Goal: Transaction & Acquisition: Purchase product/service

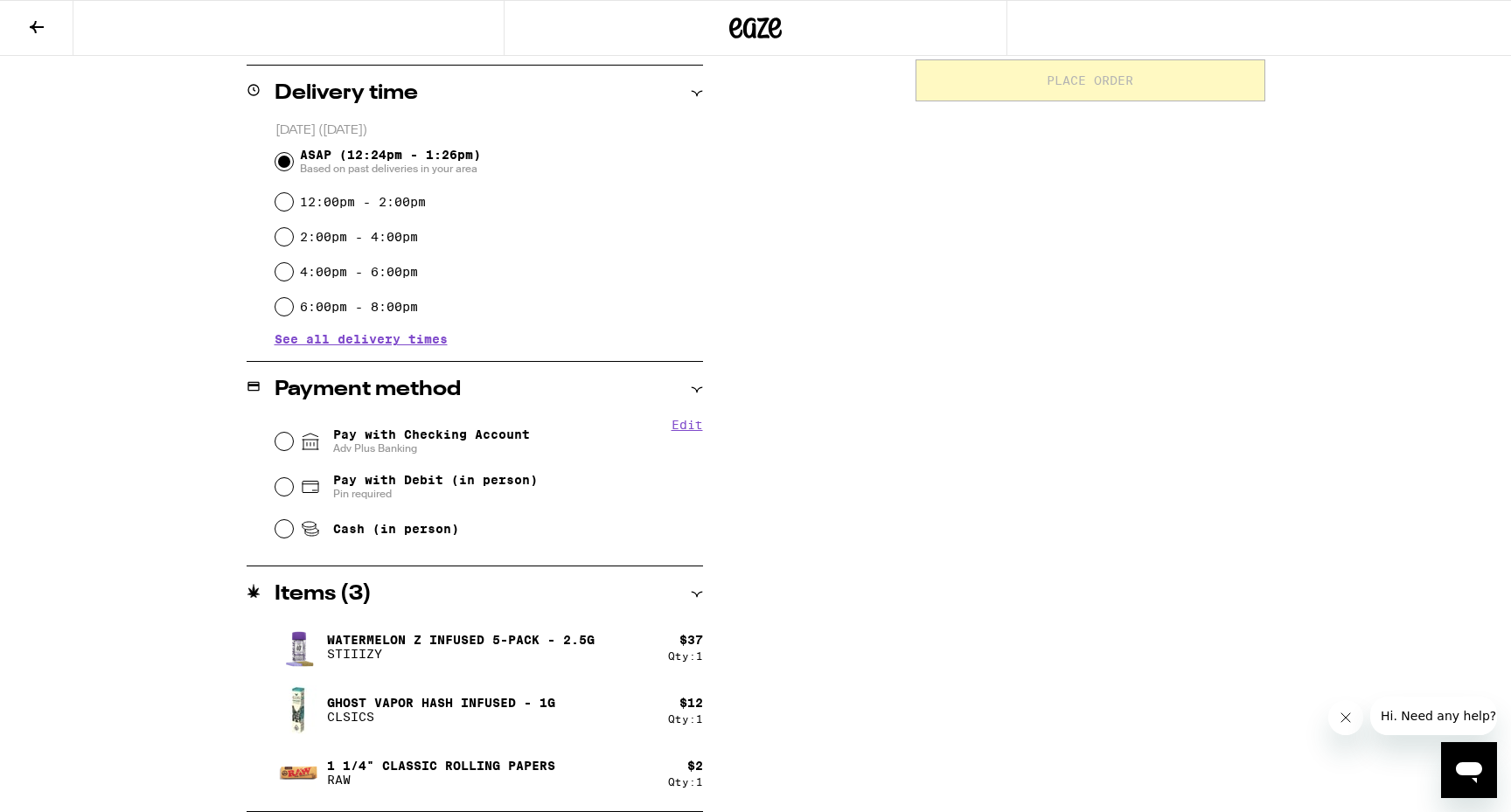
scroll to position [421, 0]
click at [287, 438] on input "Pay with Checking Account Adv Plus Banking" at bounding box center [283, 441] width 17 height 17
radio input "true"
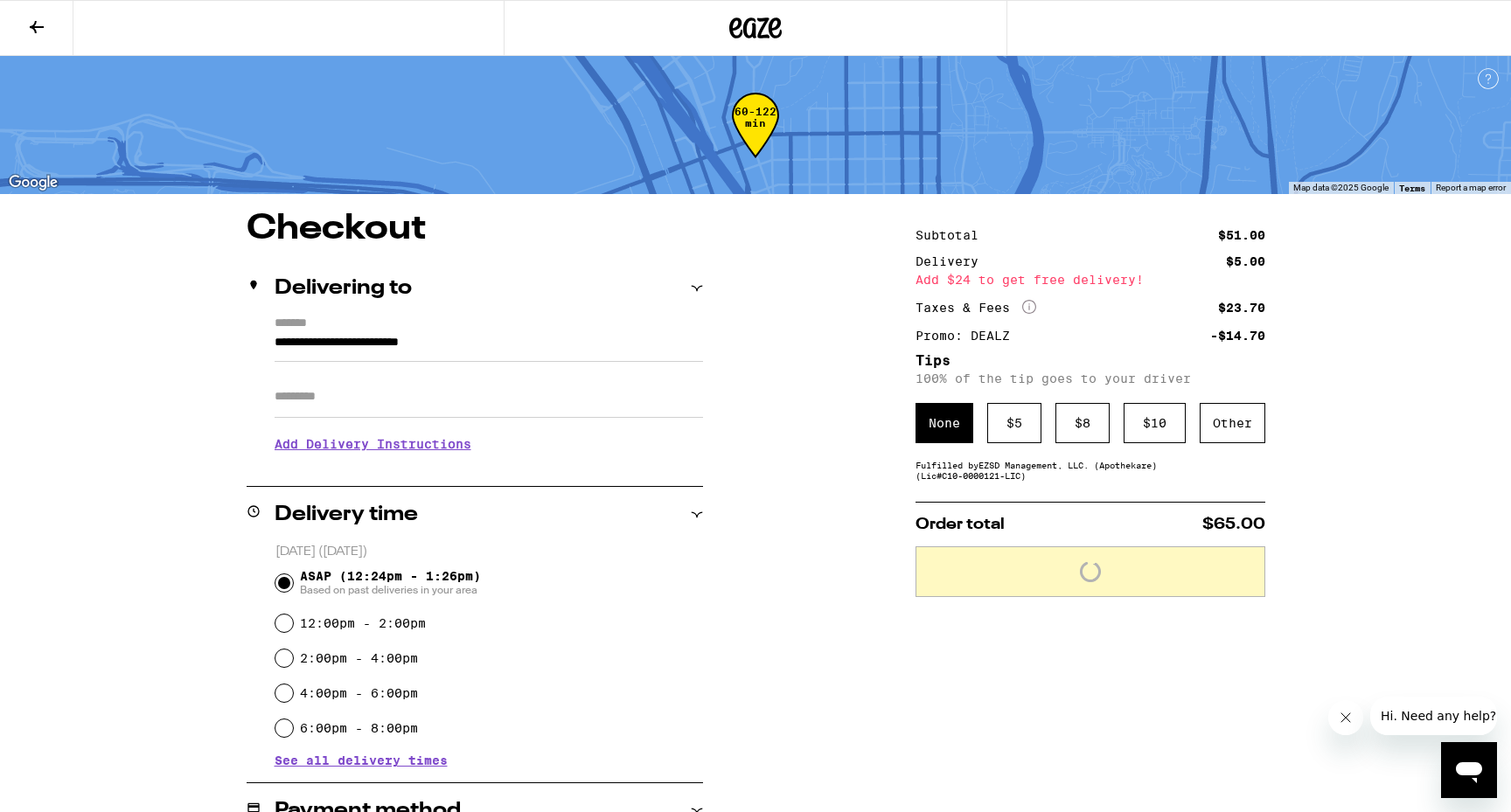
scroll to position [0, 0]
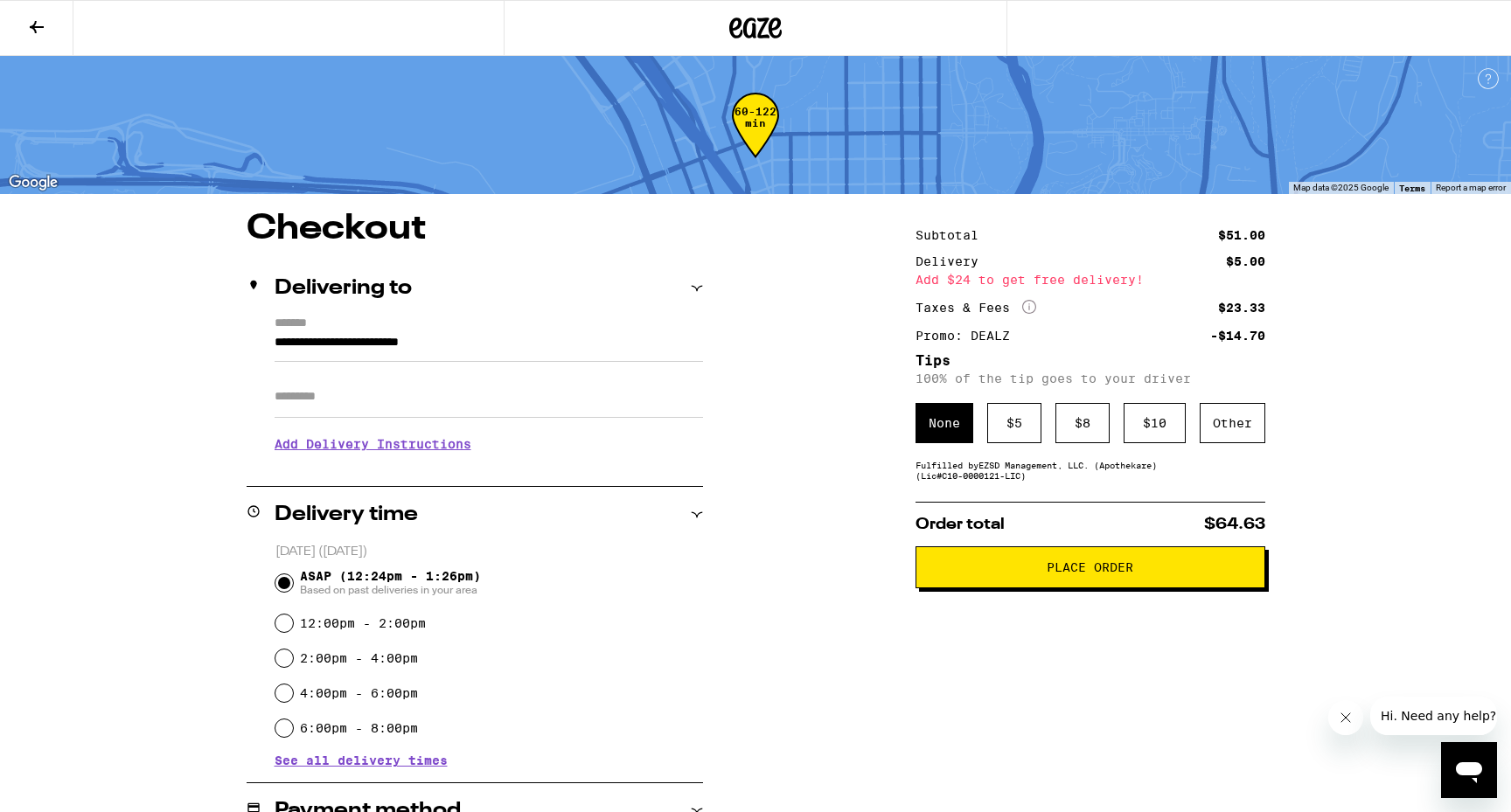
click at [458, 450] on h3 "Add Delivery Instructions" at bounding box center [489, 444] width 428 height 40
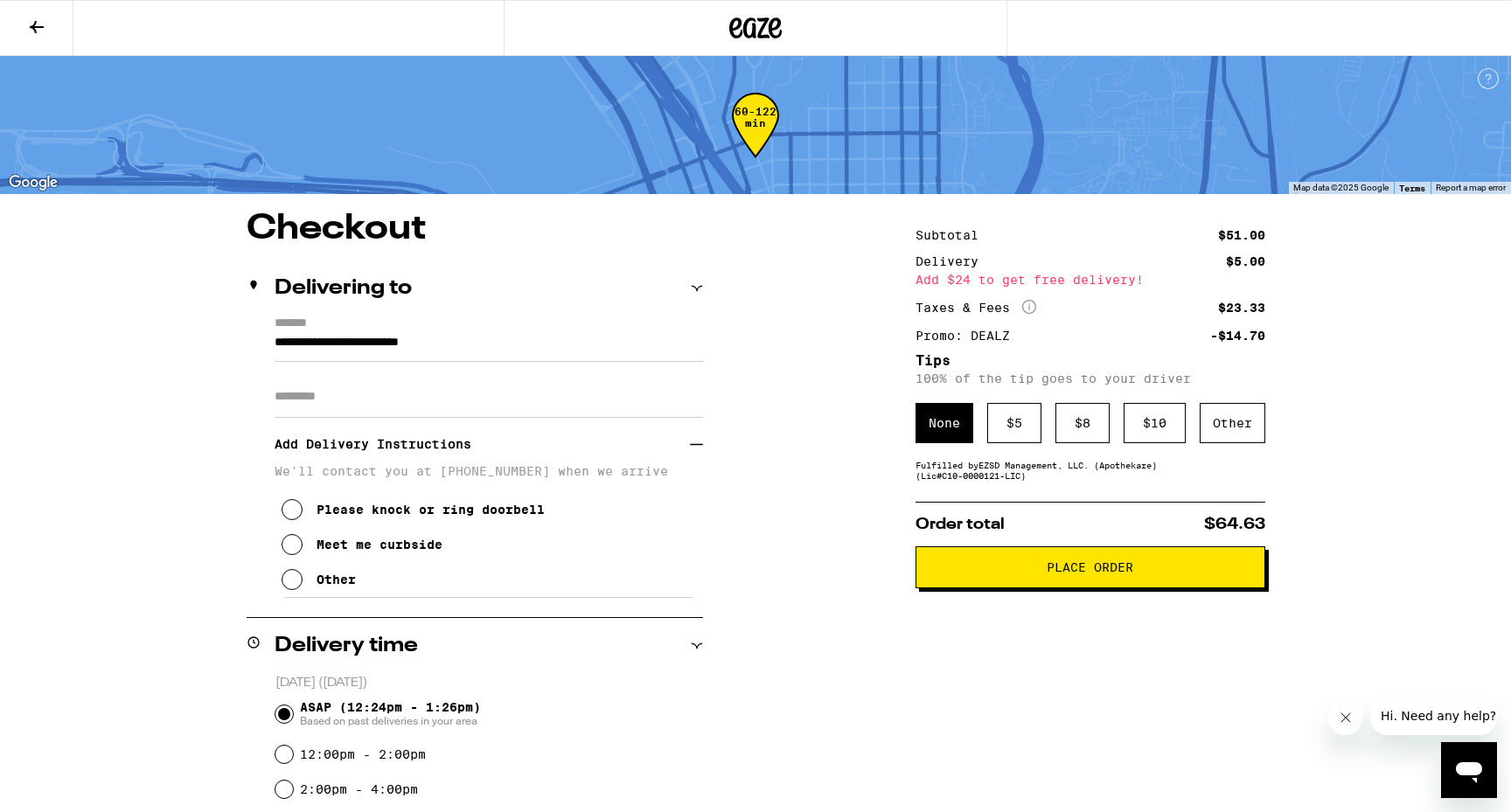
click at [296, 551] on icon at bounding box center [291, 544] width 21 height 21
click at [1190, 582] on button "Place Order" at bounding box center [1090, 567] width 349 height 42
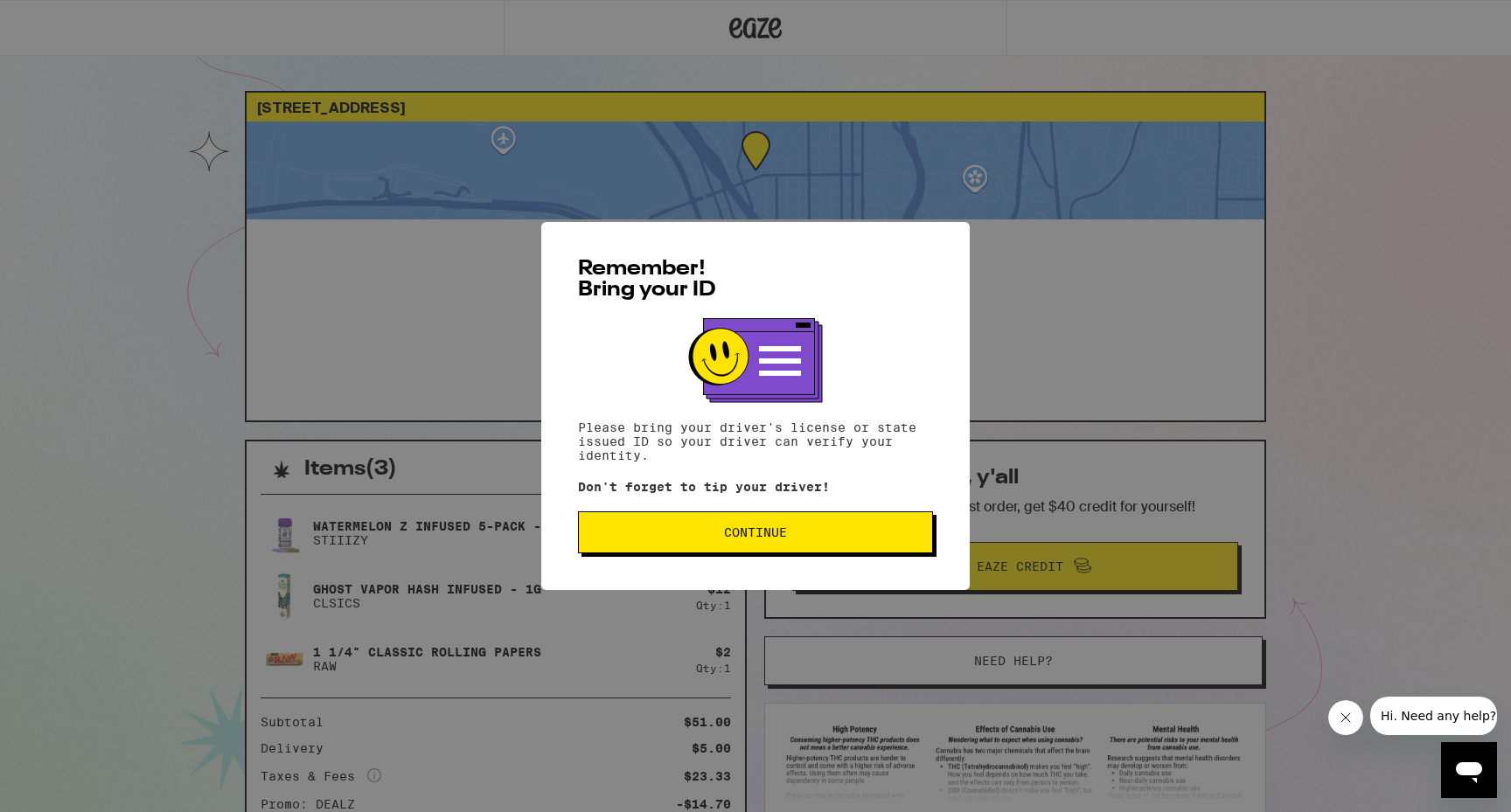
click at [732, 548] on button "Continue" at bounding box center [755, 533] width 355 height 42
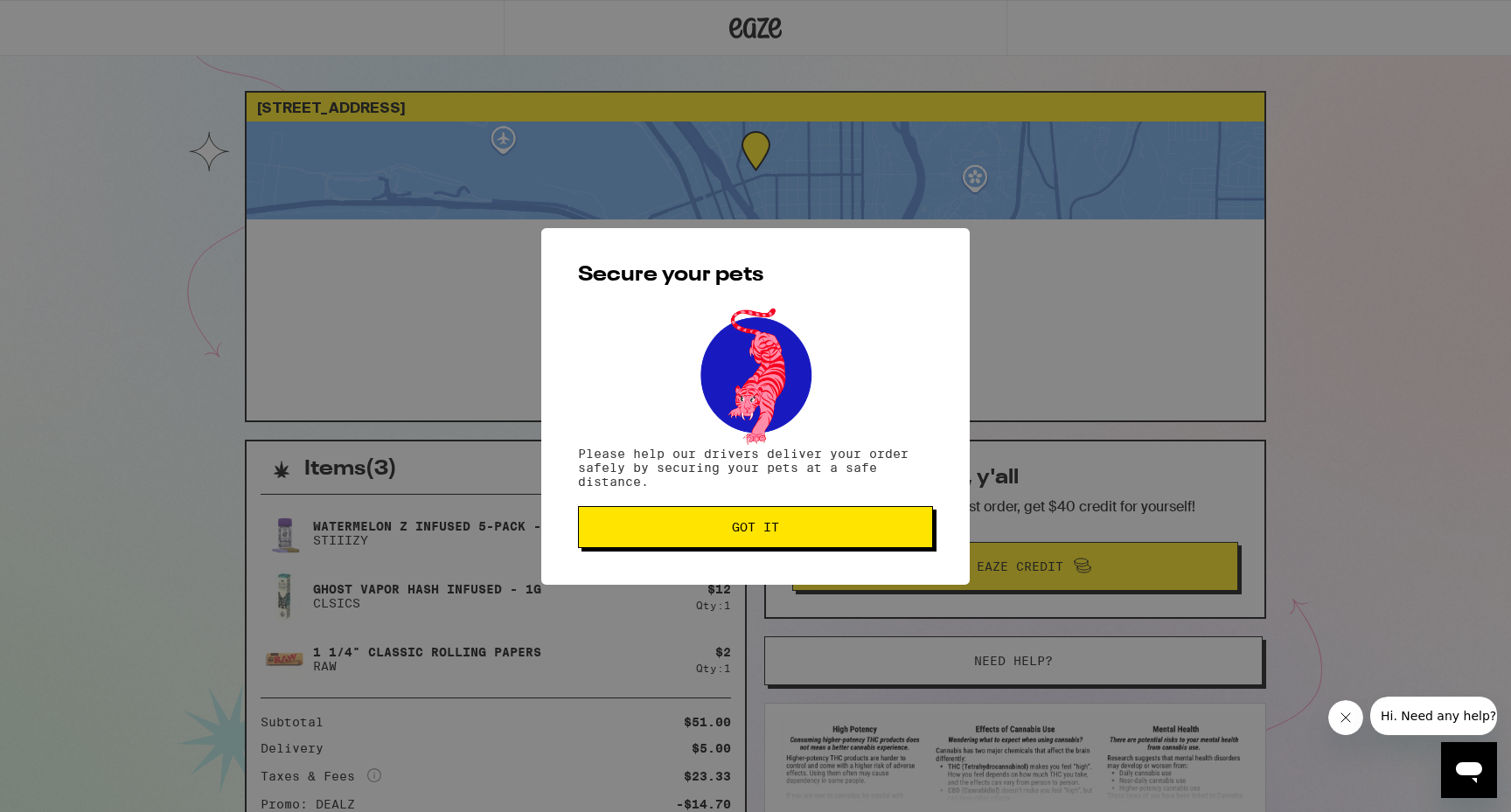
click at [732, 548] on button "Got it" at bounding box center [755, 527] width 355 height 42
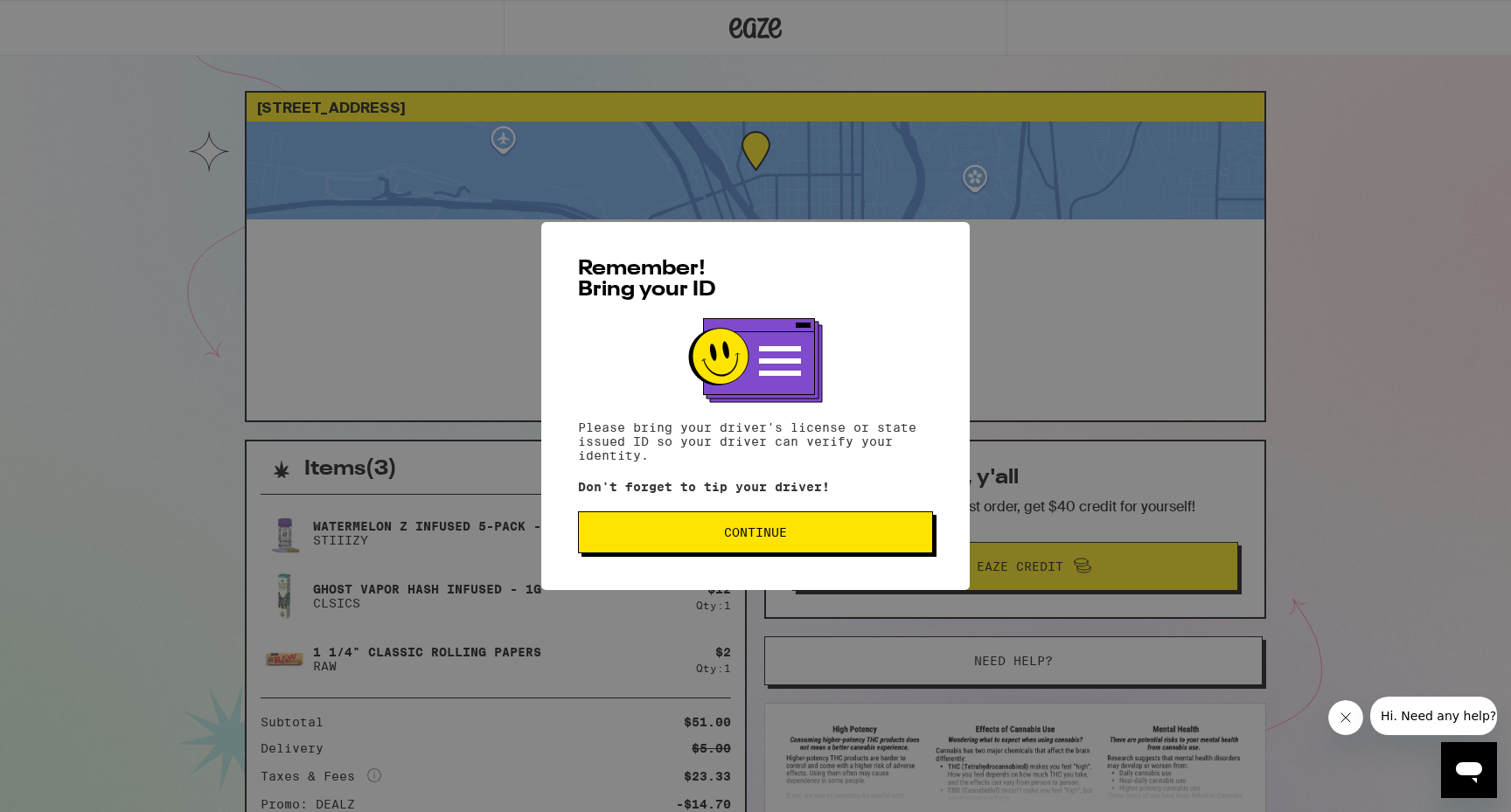
click at [821, 538] on span "Continue" at bounding box center [755, 532] width 325 height 12
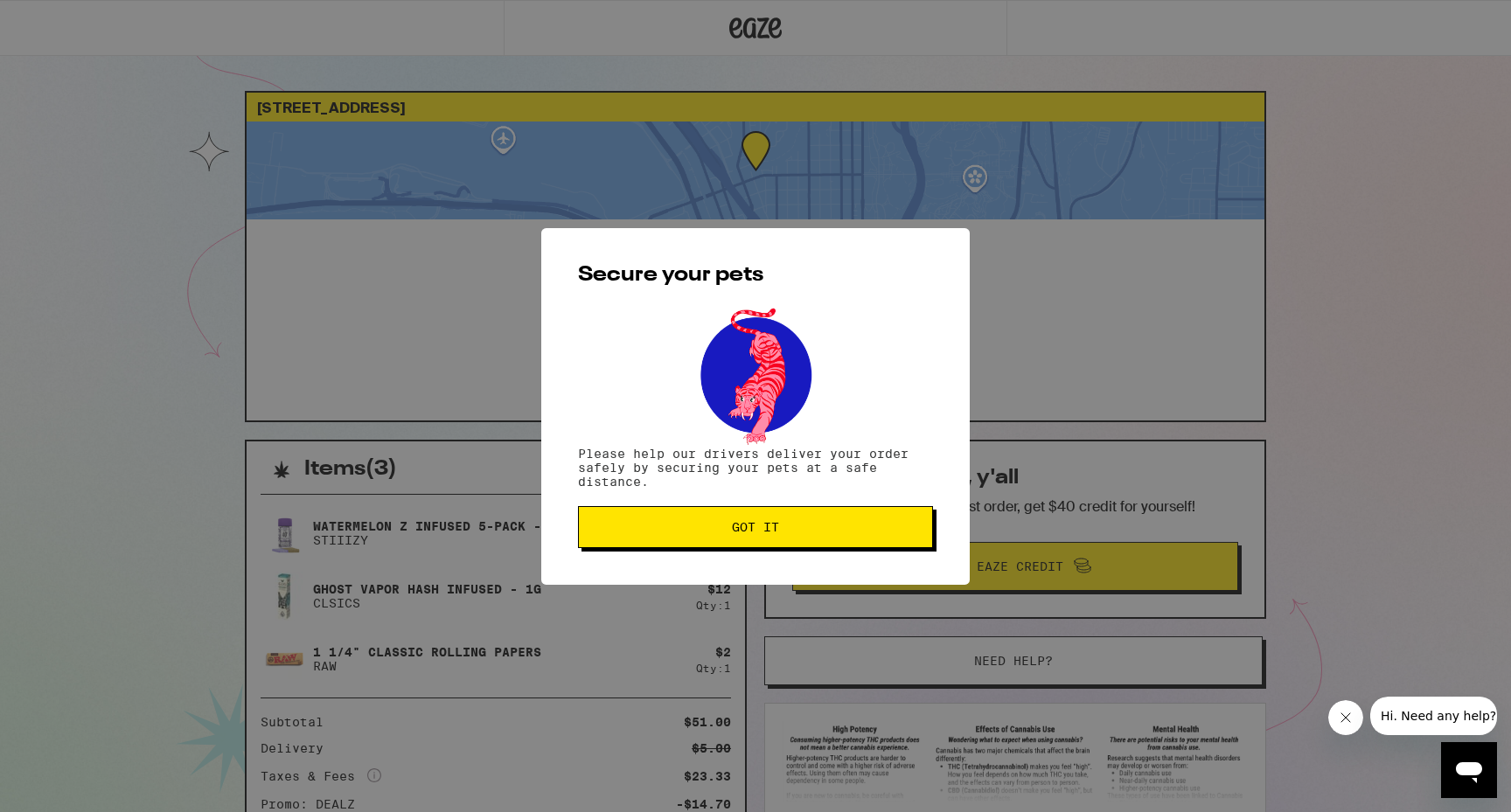
click at [821, 539] on button "Got it" at bounding box center [755, 527] width 355 height 42
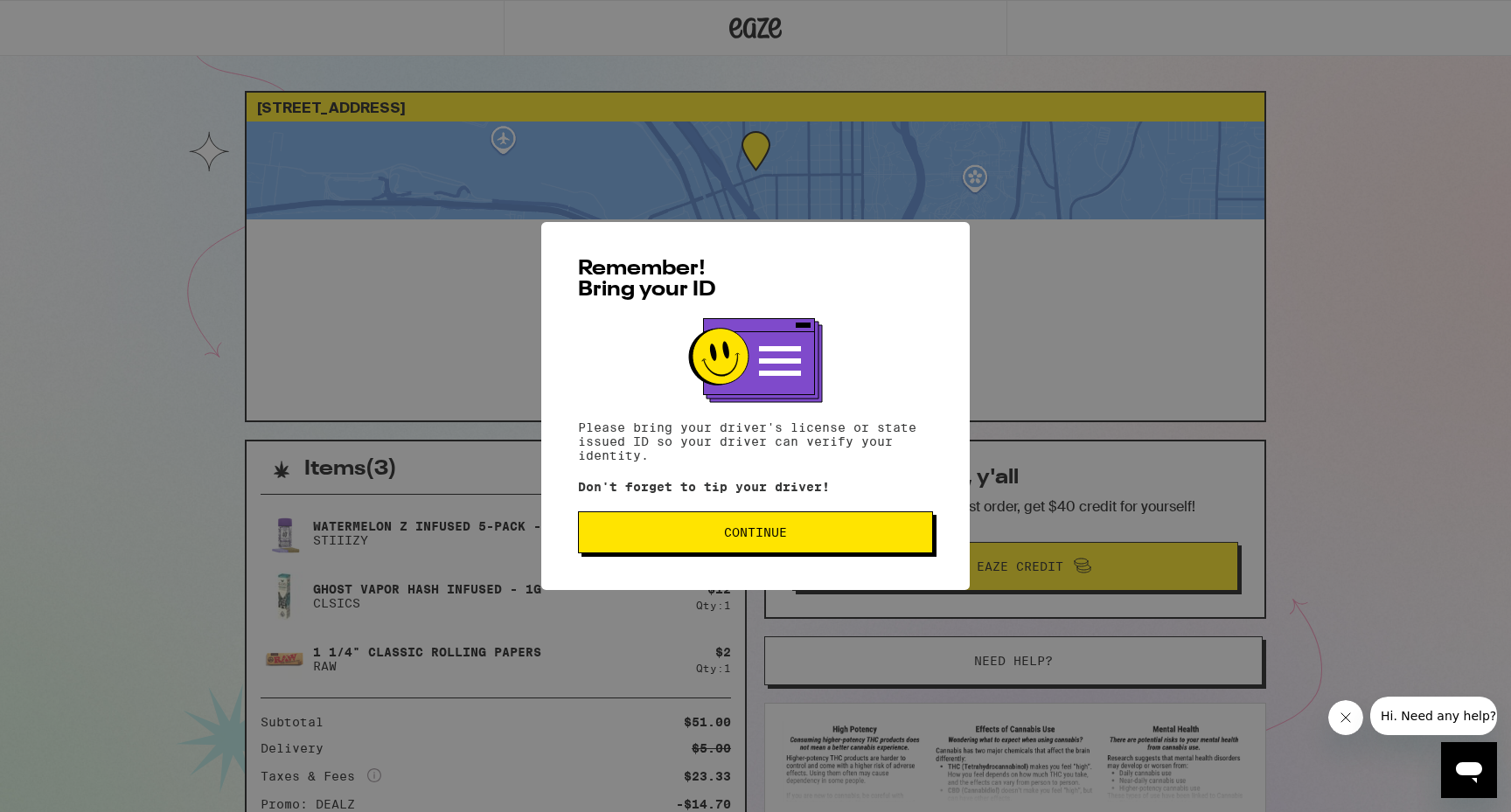
click at [725, 551] on button "Continue" at bounding box center [755, 533] width 355 height 42
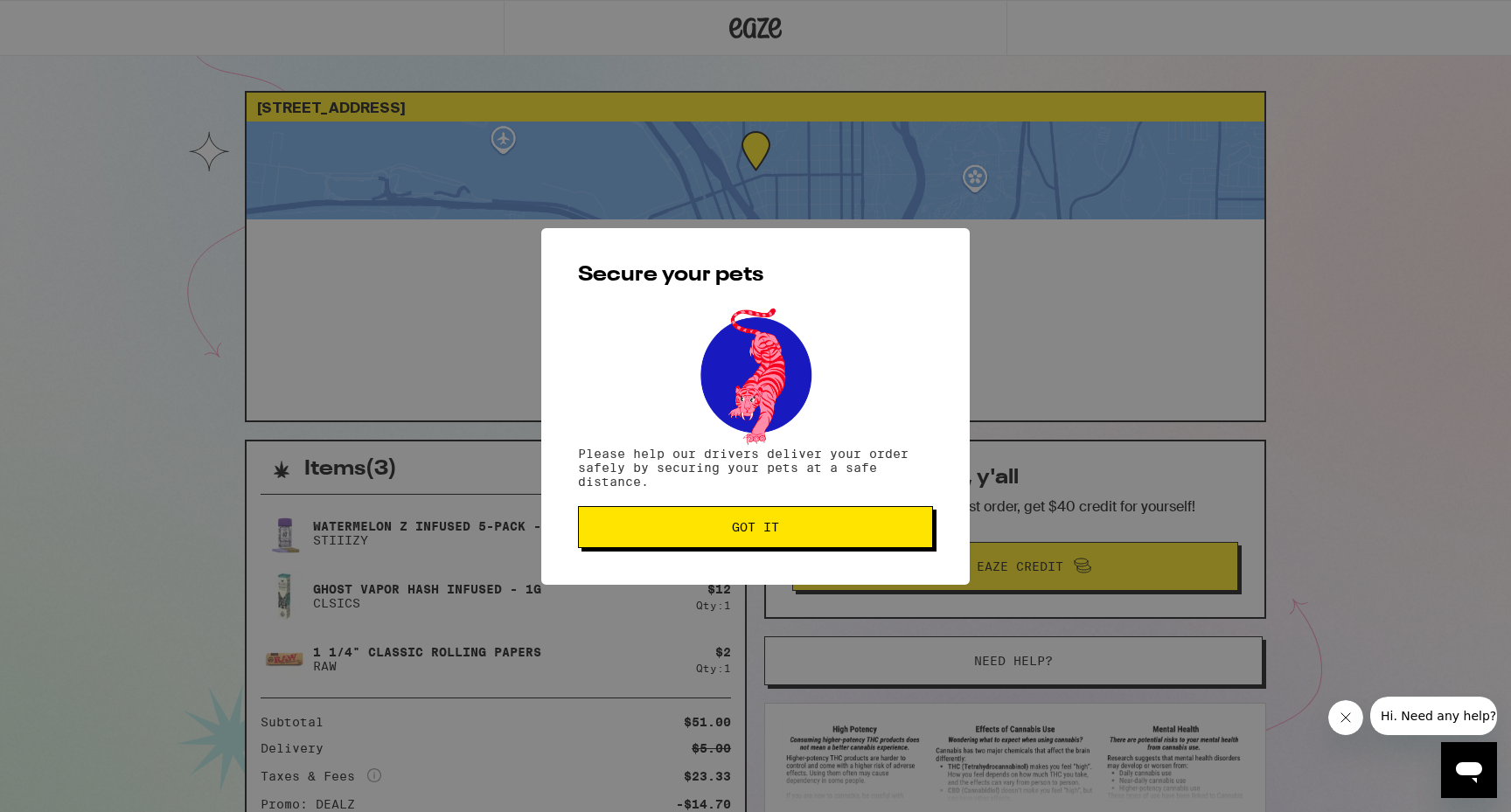
click at [726, 533] on span "Got it" at bounding box center [755, 526] width 325 height 12
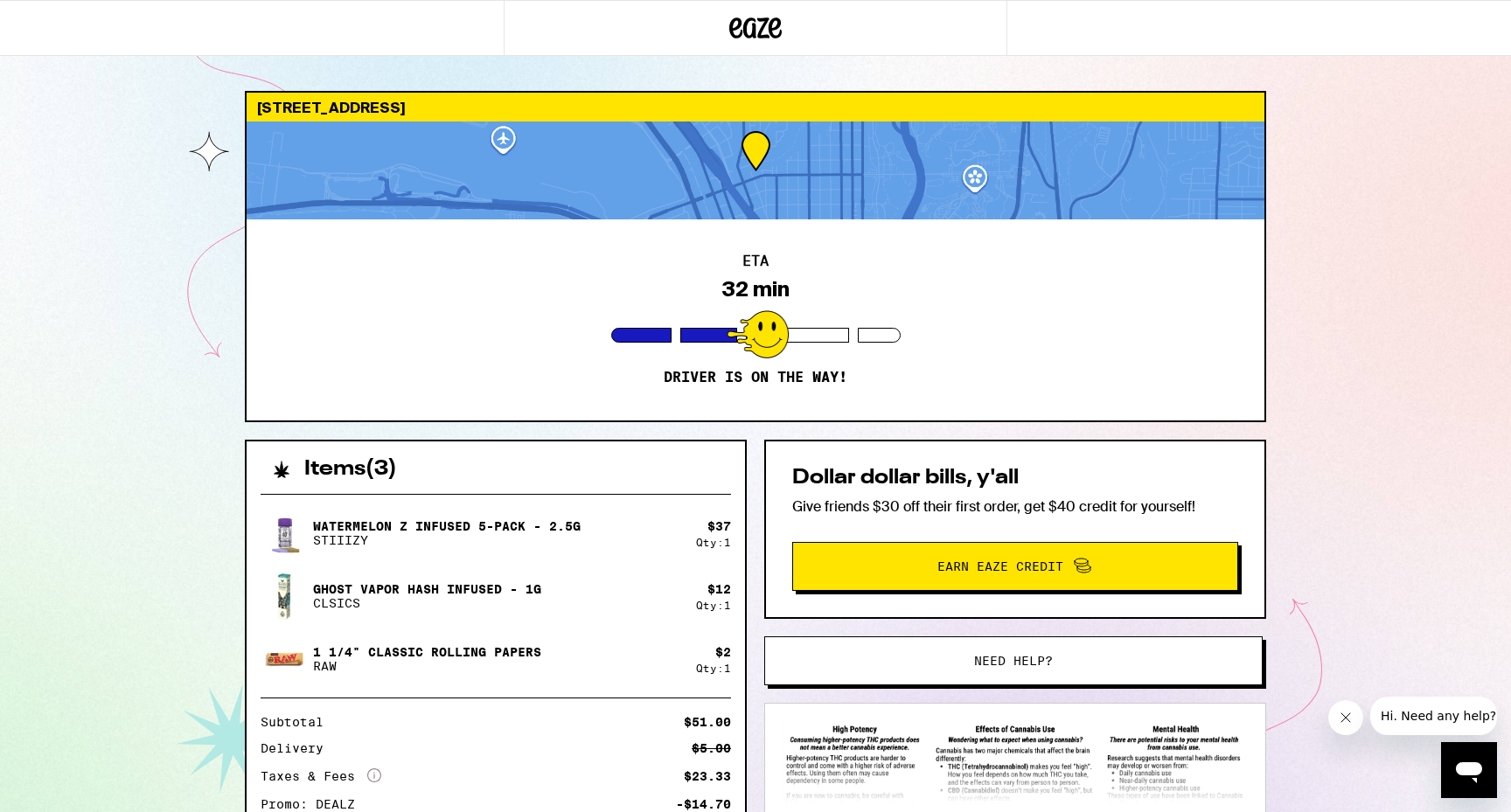
click at [1029, 5] on div at bounding box center [755, 28] width 1511 height 56
